Goal: Check status: Check status

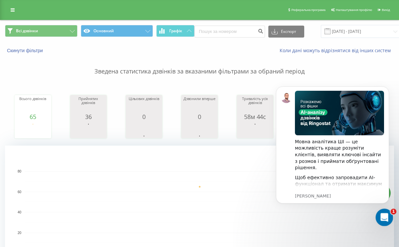
click at [377, 217] on div "Відкрити програму для спілкування Intercom" at bounding box center [383, 216] width 22 height 22
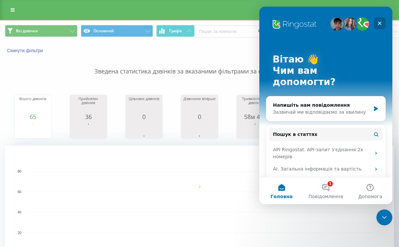
click at [381, 26] on div "Закрити" at bounding box center [379, 23] width 12 height 12
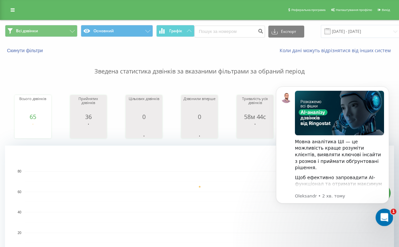
click at [384, 219] on icon "Відкрити програму для спілкування Intercom" at bounding box center [383, 216] width 11 height 11
click at [370, 31] on input "[DATE] - [DATE]" at bounding box center [361, 31] width 80 height 13
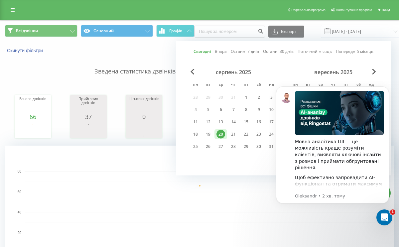
click at [199, 139] on div "серпень 2025 пн вт ср чт пт сб нд 28 29 30 31 1 2 3 4 5 6 7 8 9 10 11 12 13 14 …" at bounding box center [233, 111] width 88 height 85
click at [198, 139] on div "18" at bounding box center [195, 134] width 13 height 10
click at [222, 136] on div "20" at bounding box center [220, 134] width 9 height 9
click at [387, 87] on icon "Dismiss notification" at bounding box center [387, 88] width 4 height 4
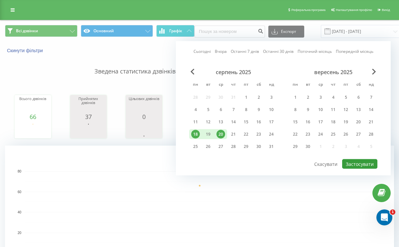
click at [352, 165] on button "Застосувати" at bounding box center [359, 164] width 35 height 10
type input "18.08.2025 - 20.08.2025"
